Goal: Complete application form: Complete application form

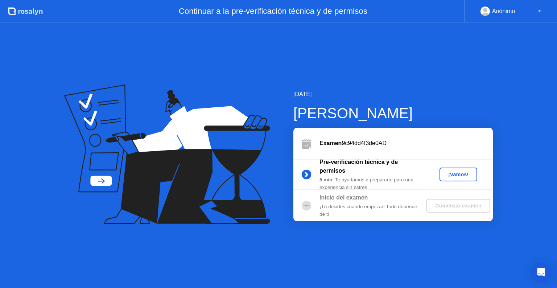
click at [456, 173] on div "¡Vamos!" at bounding box center [458, 174] width 32 height 6
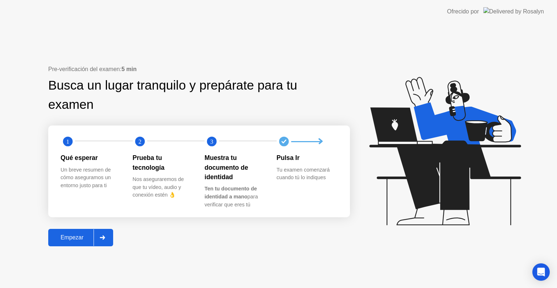
click at [69, 239] on div "Empezar" at bounding box center [71, 237] width 43 height 7
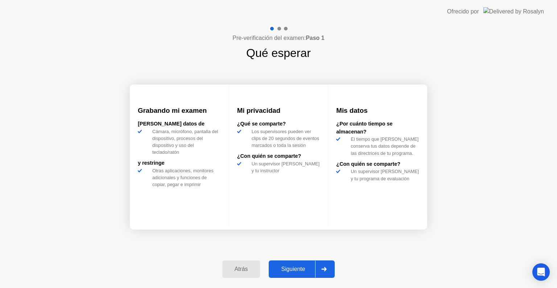
click at [291, 269] on div "Siguiente" at bounding box center [293, 269] width 44 height 7
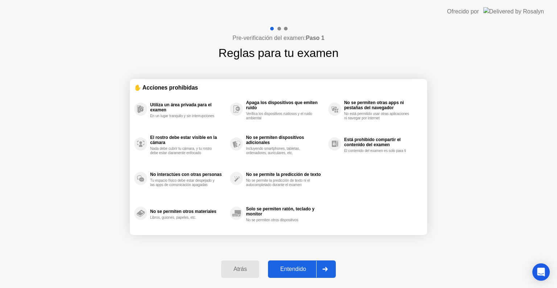
click at [286, 267] on div "Entendido" at bounding box center [293, 269] width 46 height 7
select select "**********"
select select "*******"
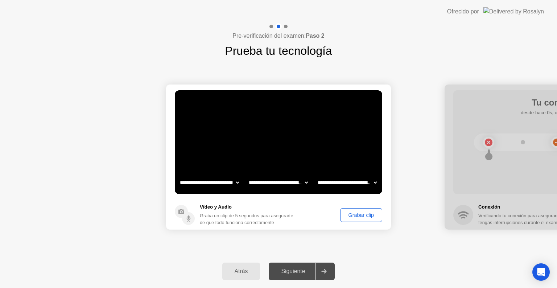
click at [365, 213] on div "Grabar clip" at bounding box center [360, 215] width 37 height 6
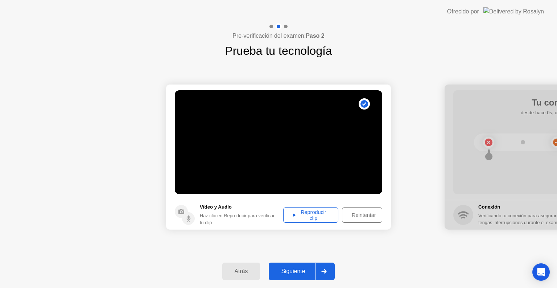
click at [299, 268] on div "Siguiente" at bounding box center [293, 271] width 44 height 7
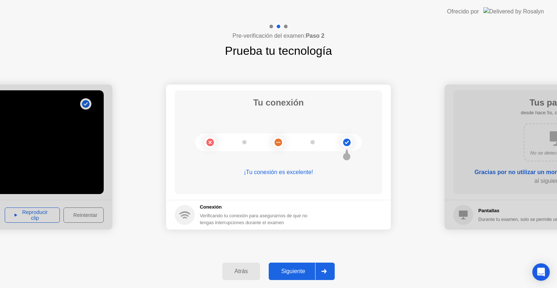
click at [289, 268] on div "Siguiente" at bounding box center [293, 271] width 44 height 7
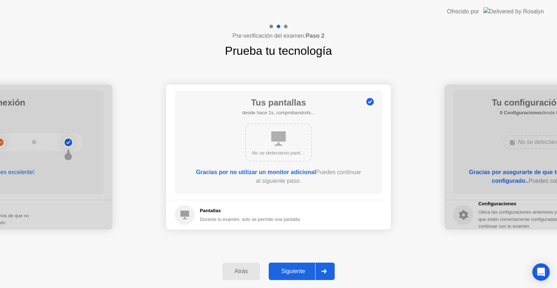
click at [289, 268] on div "Siguiente" at bounding box center [293, 271] width 44 height 7
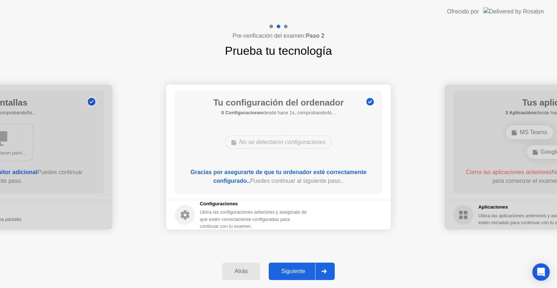
click at [289, 268] on div "Siguiente" at bounding box center [293, 271] width 44 height 7
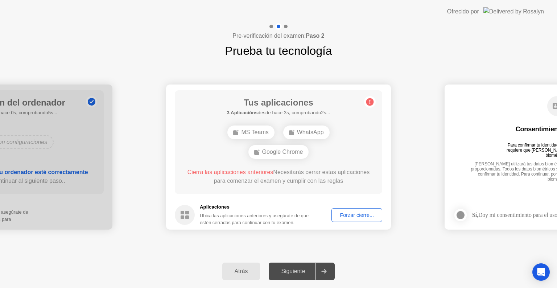
click at [345, 215] on div "Forzar cierre..." at bounding box center [357, 215] width 46 height 6
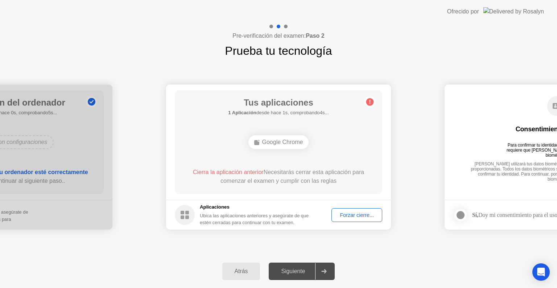
click at [341, 210] on button "Forzar cierre..." at bounding box center [356, 215] width 51 height 14
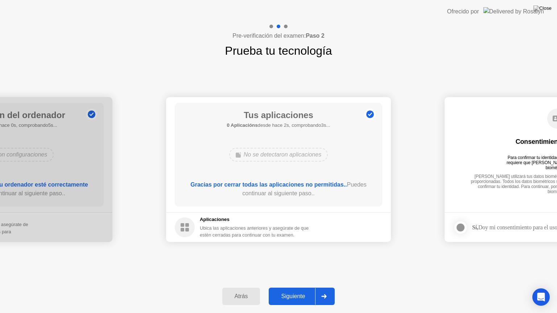
click at [305, 287] on div "Siguiente" at bounding box center [293, 296] width 44 height 7
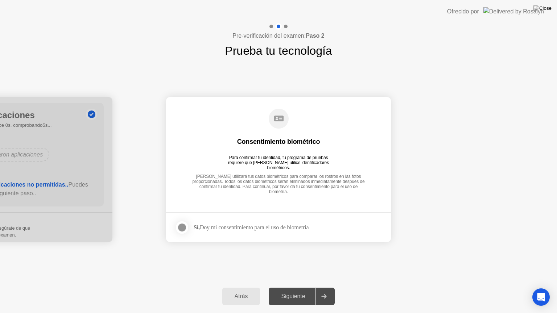
click at [182, 227] on div at bounding box center [182, 227] width 9 height 9
click at [292, 287] on div "Siguiente" at bounding box center [293, 296] width 44 height 7
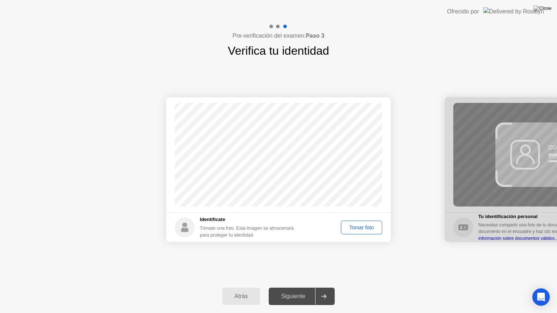
click at [365, 227] on div "Tomar foto" at bounding box center [361, 228] width 36 height 6
click at [359, 228] on div "Repetir" at bounding box center [365, 228] width 28 height 6
click at [359, 228] on div "Tomar foto" at bounding box center [361, 228] width 36 height 6
click at [297, 287] on div "Siguiente" at bounding box center [293, 296] width 44 height 7
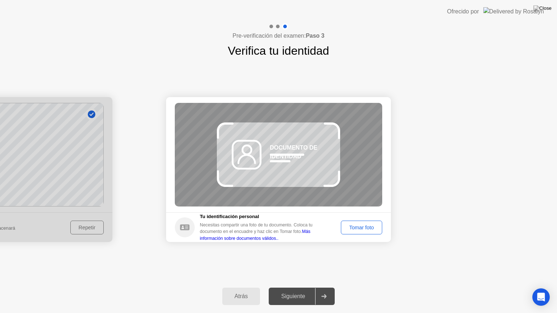
click at [350, 231] on button "Tomar foto" at bounding box center [361, 228] width 41 height 14
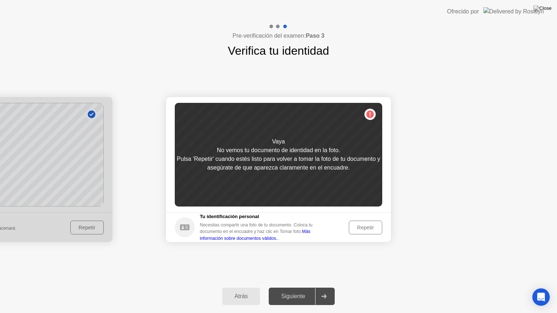
click at [363, 223] on button "Repetir" at bounding box center [365, 228] width 33 height 14
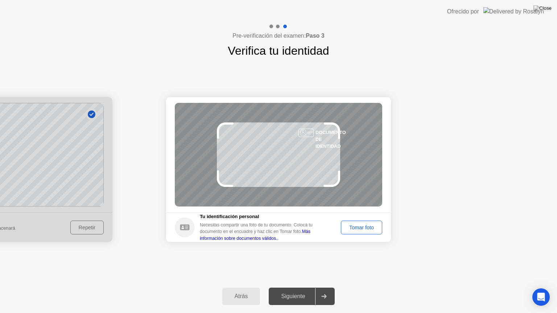
click at [363, 223] on button "Tomar foto" at bounding box center [361, 228] width 41 height 14
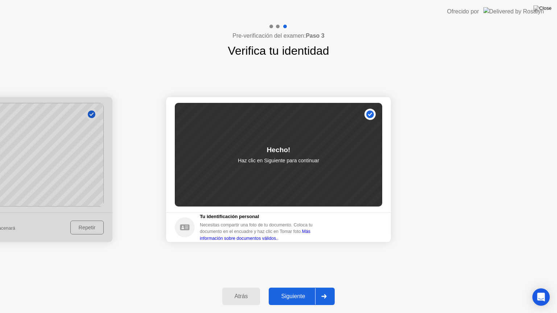
click at [304, 287] on div "Siguiente" at bounding box center [293, 296] width 44 height 7
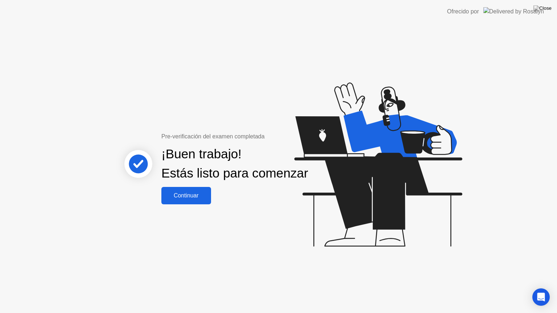
click at [185, 199] on div "Continuar" at bounding box center [185, 195] width 45 height 7
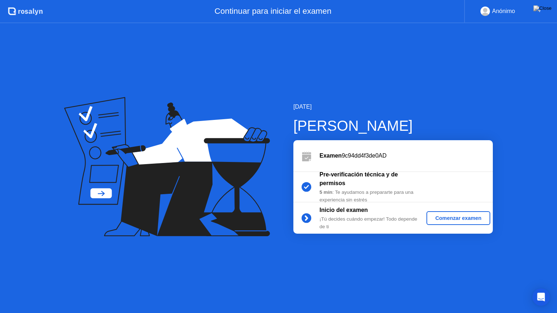
click at [451, 223] on button "Comenzar examen" at bounding box center [457, 218] width 63 height 14
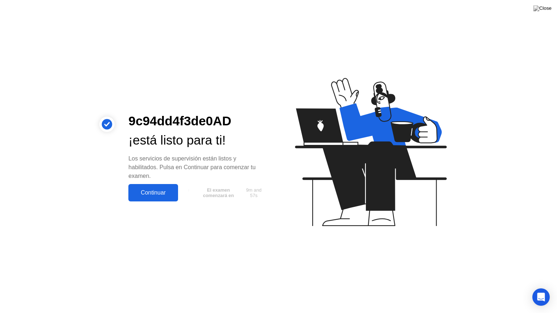
click at [162, 190] on div "Continuar" at bounding box center [152, 193] width 45 height 7
